Goal: Navigation & Orientation: Find specific page/section

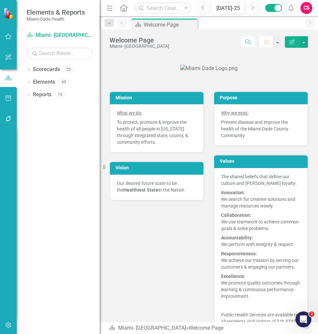
click at [9, 124] on button "button" at bounding box center [8, 119] width 15 height 14
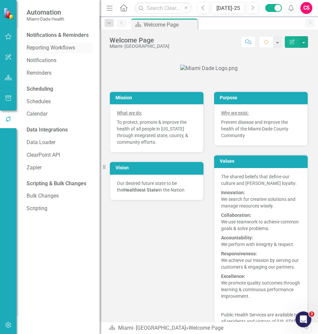
click at [43, 45] on link "Reporting Workflows" at bounding box center [60, 48] width 66 height 8
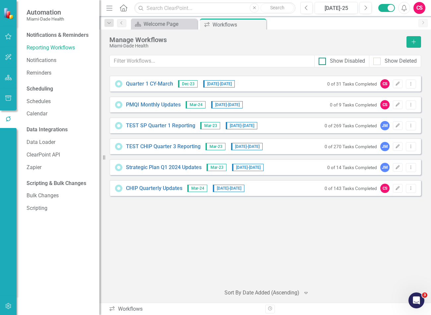
click at [318, 62] on input "Show Disabled" at bounding box center [321, 60] width 4 height 4
click at [318, 62] on div at bounding box center [322, 61] width 7 height 7
click at [318, 62] on input "Show Disabled" at bounding box center [321, 60] width 4 height 4
checkbox input "false"
click at [318, 10] on div "[DATE]-25" at bounding box center [336, 8] width 38 height 8
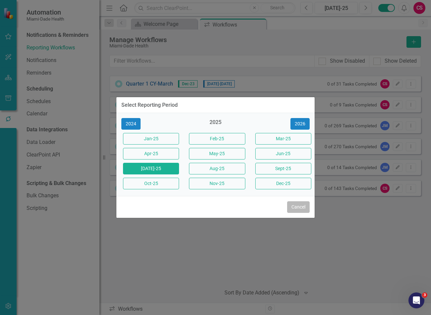
click at [298, 206] on button "Cancel" at bounding box center [298, 207] width 23 height 12
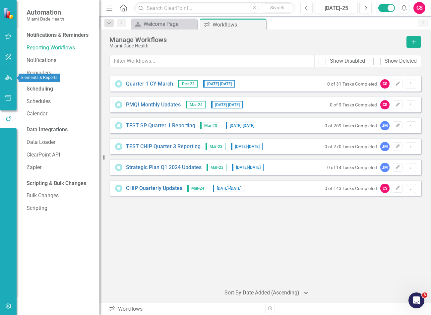
click at [6, 80] on icon "button" at bounding box center [8, 77] width 7 height 5
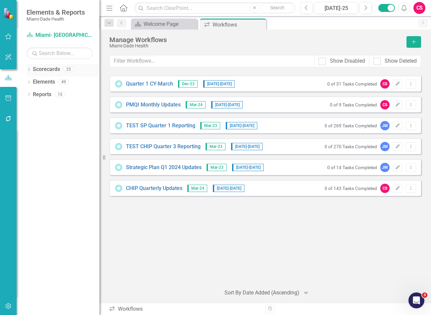
click at [52, 68] on link "Scorecards" at bounding box center [46, 70] width 27 height 8
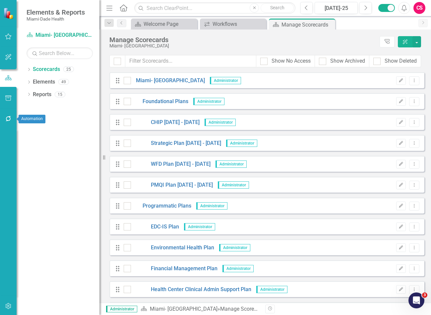
click at [13, 115] on button "button" at bounding box center [8, 119] width 15 height 14
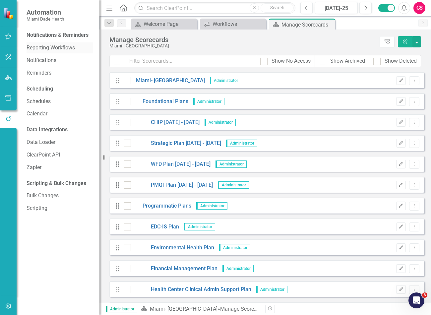
click at [45, 46] on link "Reporting Workflows" at bounding box center [60, 48] width 66 height 8
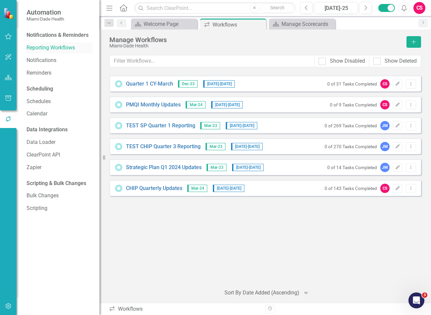
click at [48, 51] on link "Reporting Workflows" at bounding box center [60, 48] width 66 height 8
click at [7, 306] on icon "button" at bounding box center [8, 306] width 7 height 5
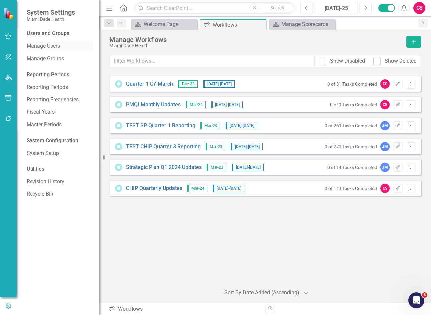
click at [47, 46] on link "Manage Users" at bounding box center [60, 46] width 66 height 8
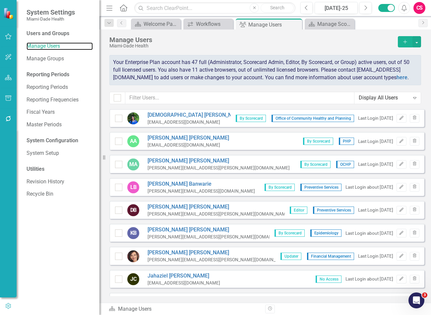
checkbox input "false"
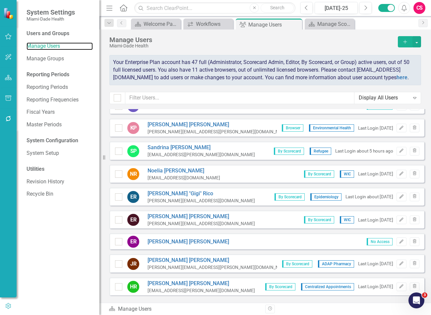
scroll to position [1029, 0]
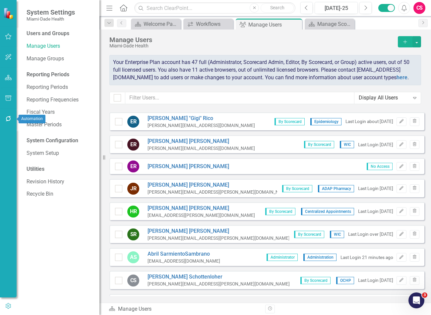
click at [9, 120] on icon "button" at bounding box center [8, 118] width 7 height 5
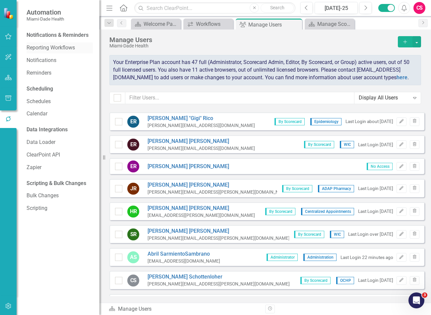
click at [58, 47] on link "Reporting Workflows" at bounding box center [60, 48] width 66 height 8
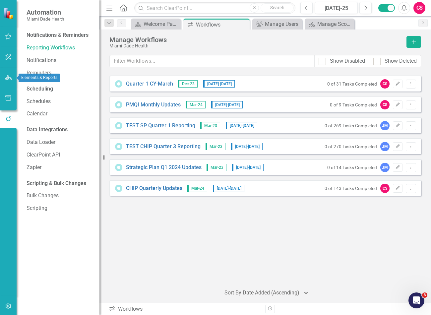
click at [9, 75] on icon "button" at bounding box center [8, 77] width 7 height 5
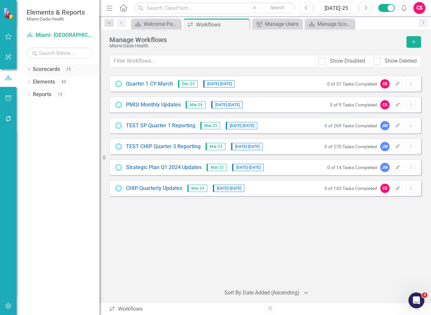
click at [44, 67] on link "Scorecards" at bounding box center [46, 70] width 27 height 8
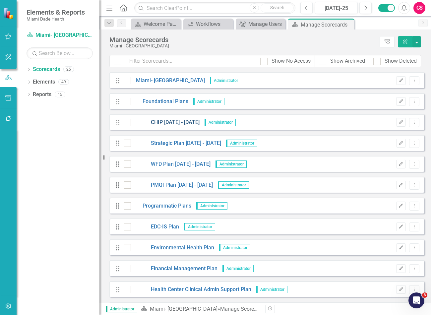
click at [163, 125] on link "CHIP [DATE] - [DATE]" at bounding box center [165, 123] width 69 height 8
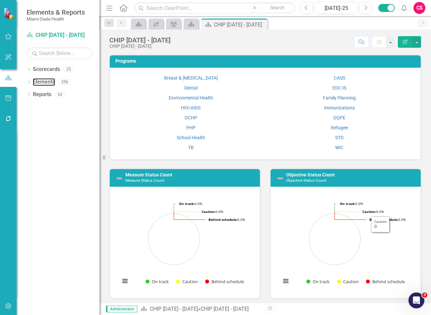
click at [41, 82] on link "Elements" at bounding box center [44, 82] width 22 height 8
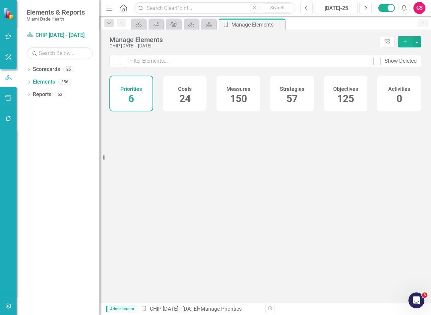
click at [241, 96] on span "150" at bounding box center [238, 99] width 17 height 12
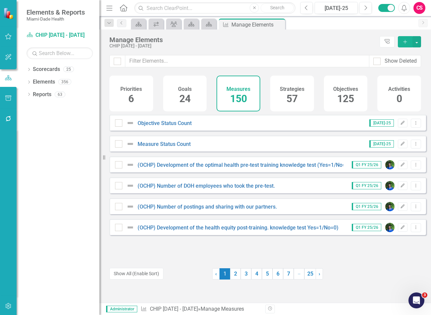
click at [184, 173] on div "(OCHP) Development of the optimal health pre-test training knowledge test (Yes=…" at bounding box center [268, 165] width 317 height 16
click at [184, 168] on link "(OCHP) Development of the optimal health pre-test training knowledge test (Yes=…" at bounding box center [244, 165] width 213 height 6
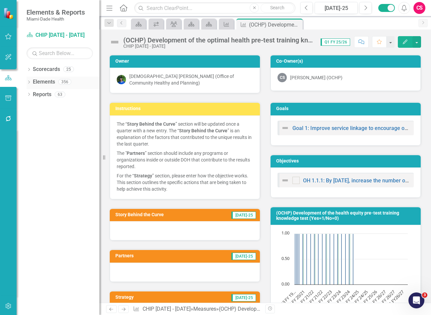
click at [29, 80] on div "Dropdown" at bounding box center [29, 83] width 5 height 6
click at [9, 309] on button "button" at bounding box center [8, 307] width 15 height 14
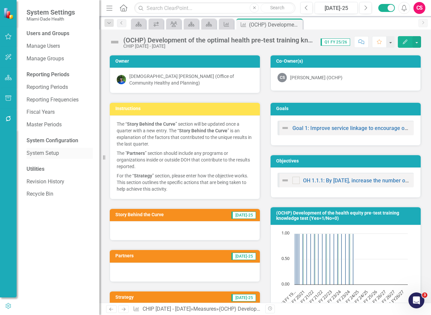
click at [43, 153] on link "System Setup" at bounding box center [60, 154] width 66 height 8
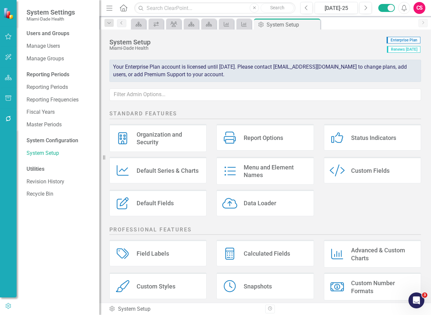
click at [150, 170] on div "Default Series & Charts" at bounding box center [168, 171] width 62 height 8
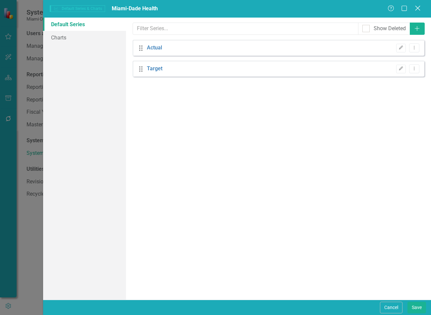
click at [318, 10] on icon "Close" at bounding box center [418, 8] width 8 height 6
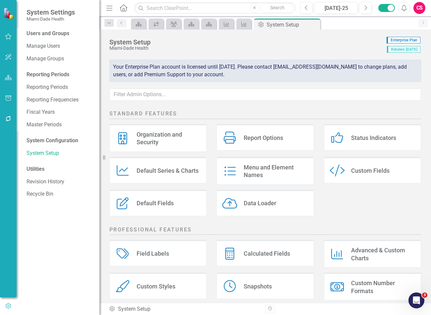
click at [251, 173] on div "Menu and Element Names" at bounding box center [276, 172] width 64 height 16
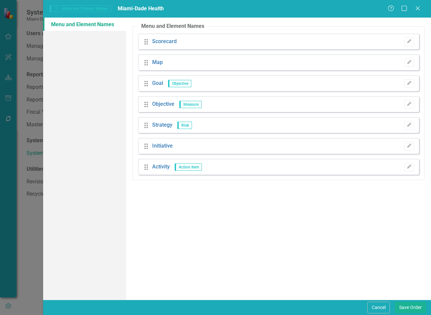
click at [318, 8] on div "Menu and Element Names Menu and Element Names Miami-Dade Health Help Maximize C…" at bounding box center [237, 9] width 388 height 18
click at [318, 6] on icon "Close" at bounding box center [418, 8] width 8 height 6
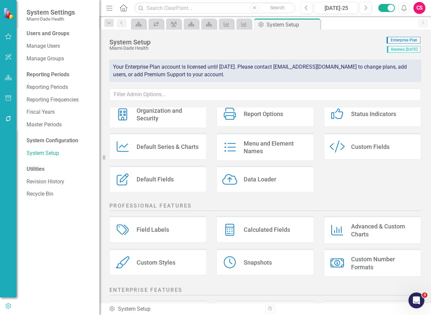
scroll to position [23, 0]
click at [168, 180] on div "Default Fields" at bounding box center [155, 180] width 37 height 8
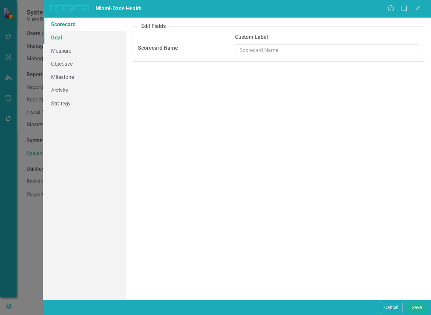
click at [77, 35] on link "Goal" at bounding box center [84, 37] width 83 height 13
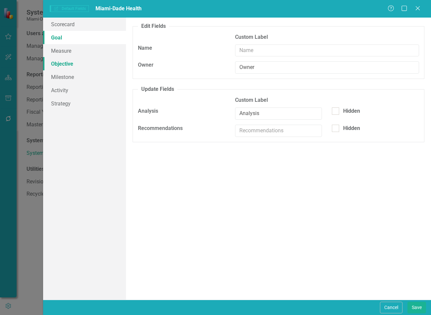
click at [63, 58] on link "Objective" at bounding box center [84, 63] width 83 height 13
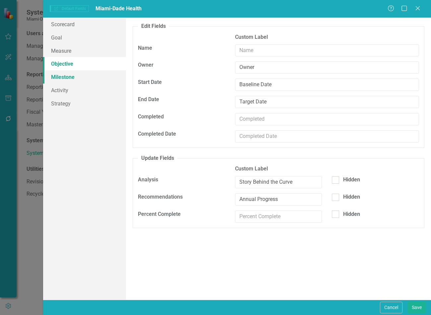
click at [57, 74] on link "Milestone" at bounding box center [84, 76] width 83 height 13
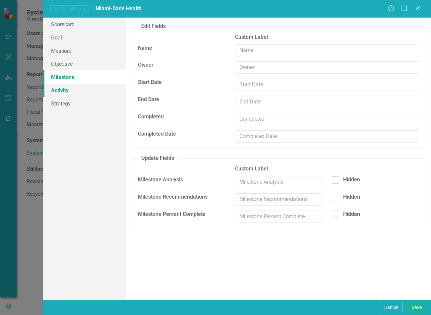
click at [63, 90] on link "Activity" at bounding box center [84, 90] width 83 height 13
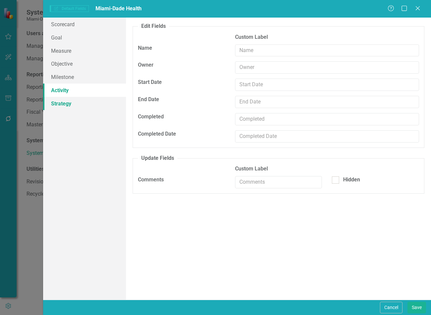
click at [60, 105] on link "Strategy" at bounding box center [84, 103] width 83 height 13
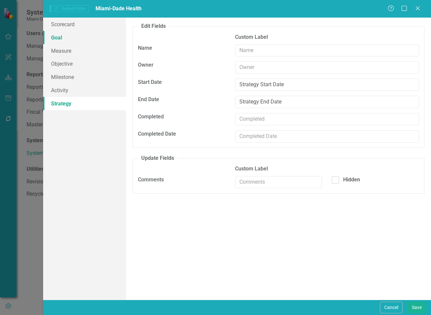
click at [59, 38] on link "Goal" at bounding box center [84, 37] width 83 height 13
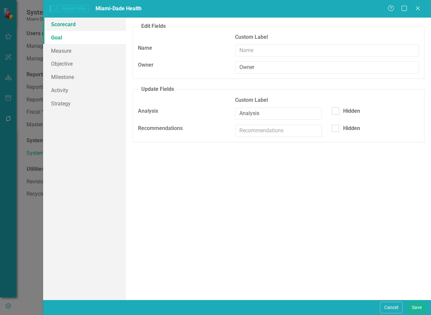
click at [65, 18] on link "Scorecard" at bounding box center [84, 24] width 83 height 13
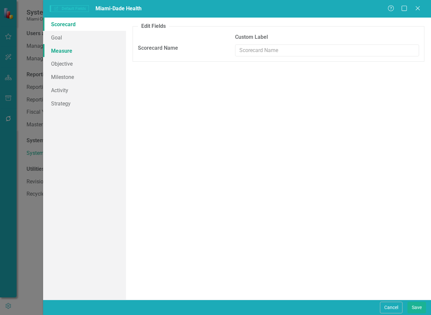
click at [62, 48] on link "Measure" at bounding box center [84, 50] width 83 height 13
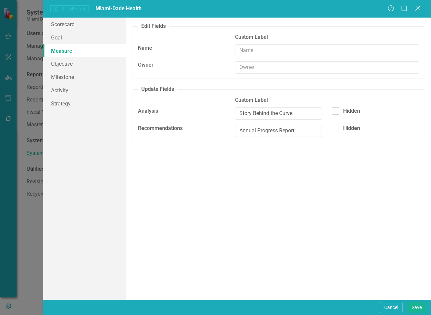
click at [318, 8] on icon "Close" at bounding box center [418, 8] width 8 height 6
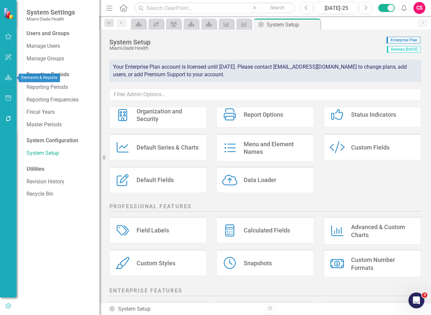
click at [5, 78] on icon "button" at bounding box center [8, 77] width 7 height 5
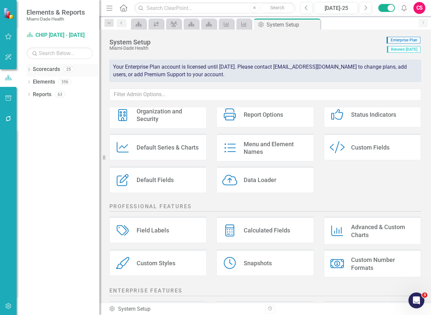
click at [54, 66] on link "Scorecards" at bounding box center [46, 70] width 27 height 8
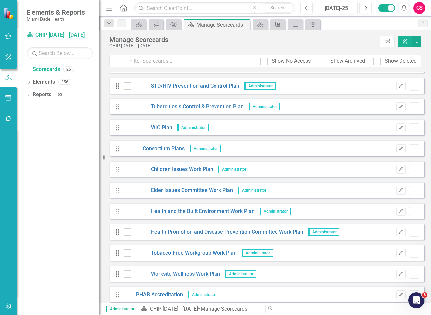
scroll to position [292, 0]
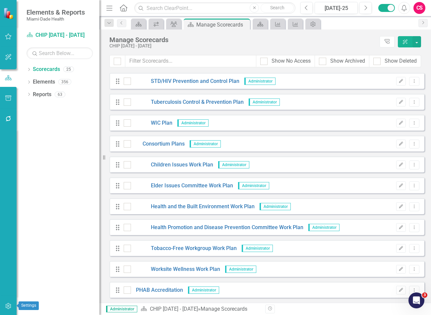
click at [10, 303] on button "button" at bounding box center [8, 307] width 15 height 14
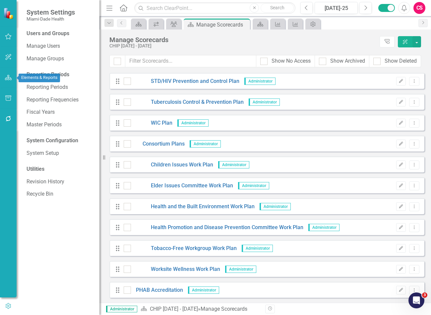
click at [10, 79] on icon "button" at bounding box center [8, 77] width 7 height 5
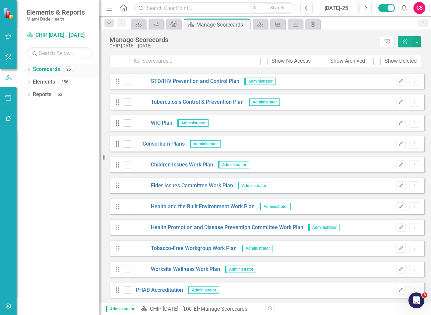
click at [31, 70] on icon "Dropdown" at bounding box center [29, 70] width 5 height 4
click at [33, 81] on icon at bounding box center [33, 81] width 2 height 3
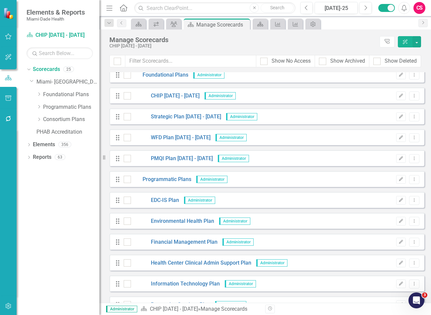
scroll to position [0, 0]
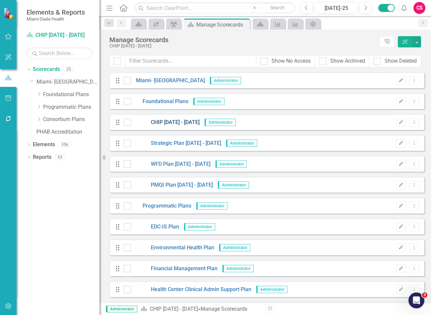
click at [168, 120] on link "CHIP [DATE] - [DATE]" at bounding box center [165, 123] width 69 height 8
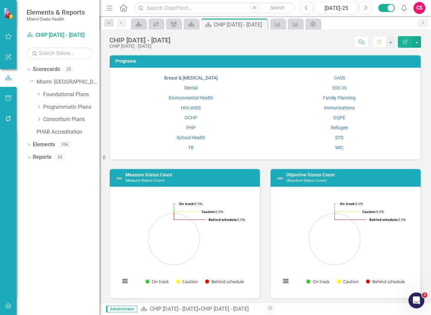
click at [197, 78] on link "Breast & [MEDICAL_DATA]" at bounding box center [191, 77] width 54 height 5
